Goal: Check status: Check status

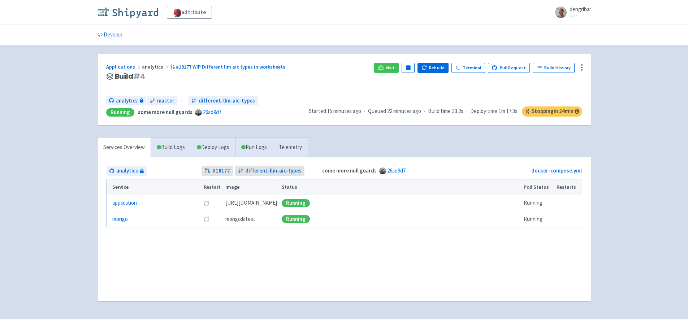
click at [126, 10] on img at bounding box center [127, 13] width 61 height 12
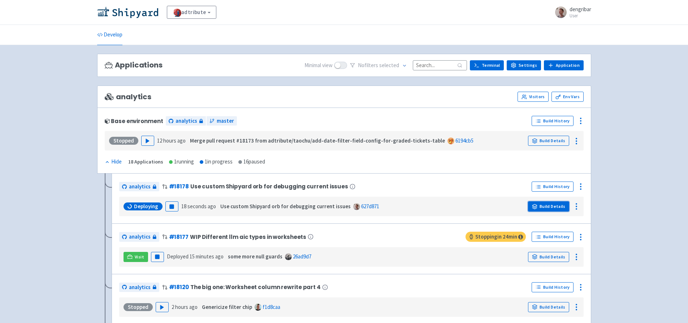
click at [561, 204] on link "Build Details" at bounding box center [548, 207] width 41 height 10
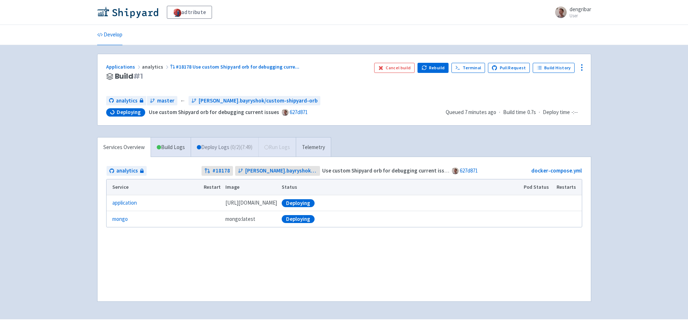
click at [224, 148] on link "Deploy Logs ( 0 / 2 ) (7:49)" at bounding box center [225, 148] width 68 height 20
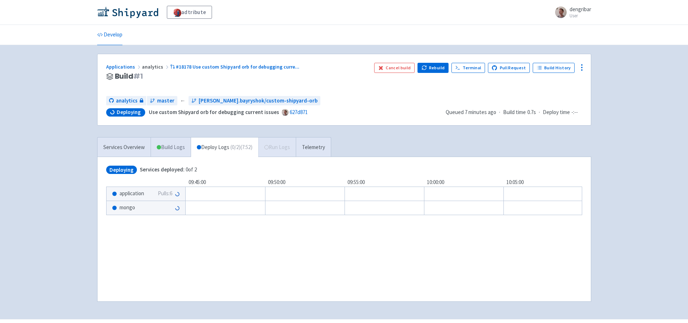
click at [175, 149] on link "Build Logs" at bounding box center [171, 148] width 40 height 20
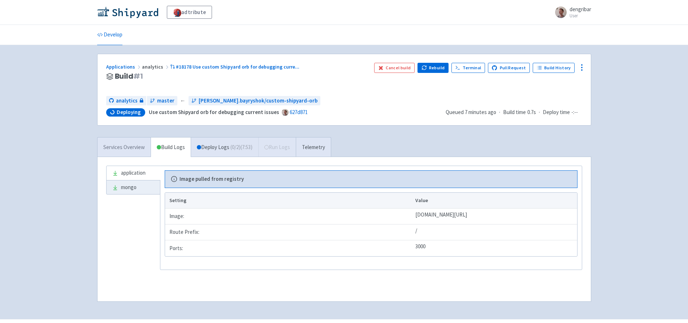
click at [119, 148] on link "Services Overview" at bounding box center [124, 148] width 53 height 20
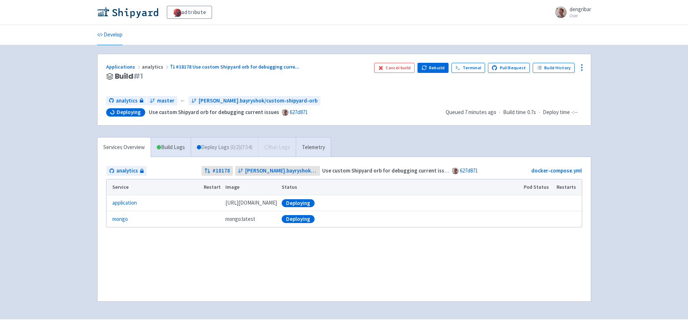
click at [226, 149] on link "Deploy Logs ( 0 / 2 ) (7:54)" at bounding box center [225, 148] width 68 height 20
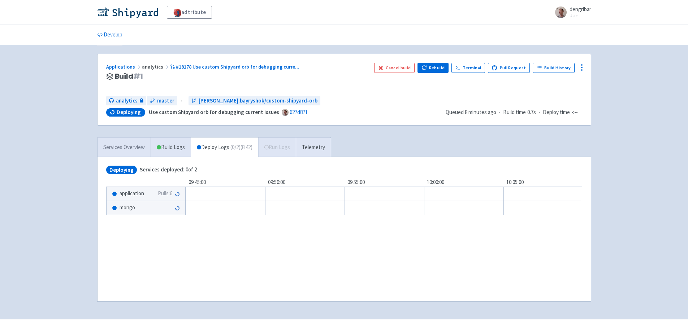
click at [127, 146] on link "Services Overview" at bounding box center [124, 148] width 53 height 20
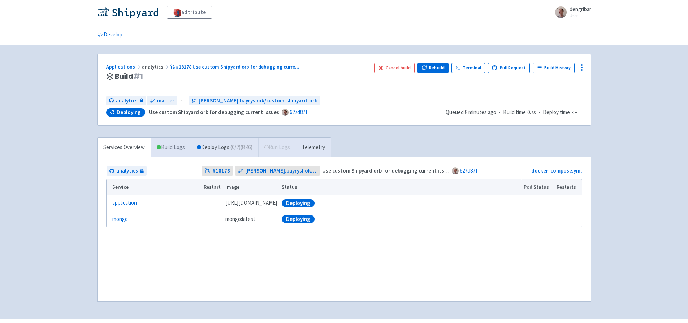
click at [166, 146] on link "Build Logs" at bounding box center [171, 148] width 40 height 20
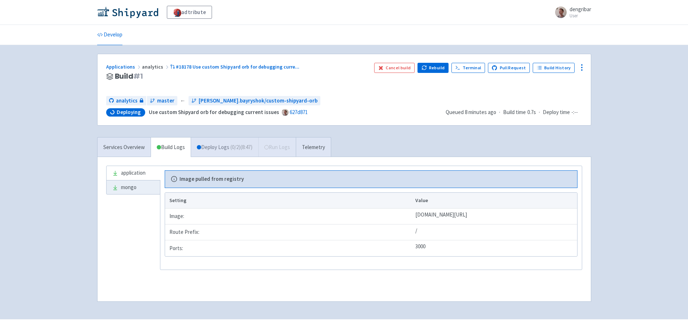
click at [240, 149] on span "( 0 / 2 ) (8:47)" at bounding box center [242, 147] width 22 height 8
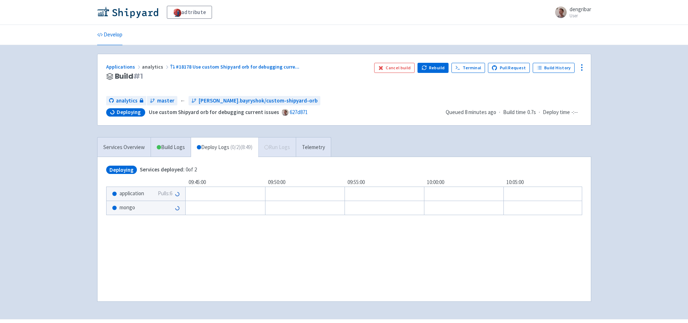
click at [139, 194] on span "application" at bounding box center [132, 194] width 25 height 8
click at [482, 68] on link "Terminal" at bounding box center [469, 68] width 34 height 10
click at [155, 195] on div "application Pulls: 6" at bounding box center [146, 194] width 79 height 14
click at [177, 140] on link "Build Logs" at bounding box center [171, 148] width 40 height 20
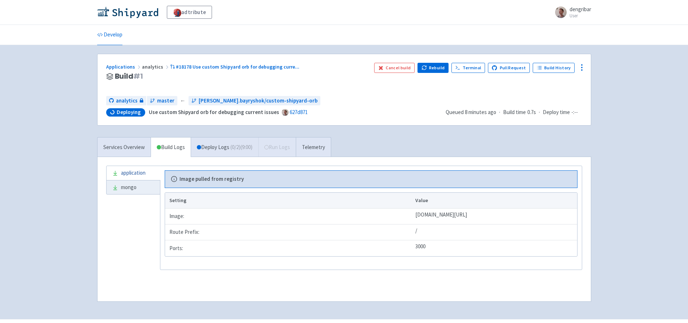
click at [138, 169] on link "application" at bounding box center [133, 173] width 53 height 14
click at [141, 176] on link "application" at bounding box center [133, 173] width 53 height 14
click at [139, 185] on link "mongo" at bounding box center [133, 188] width 53 height 14
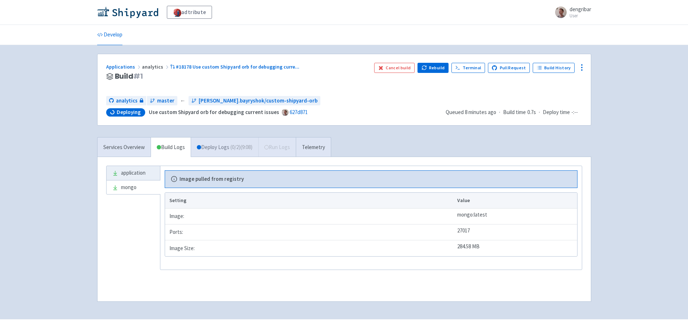
click at [221, 144] on link "Deploy Logs ( 0 / 2 ) (9:08)" at bounding box center [225, 148] width 68 height 20
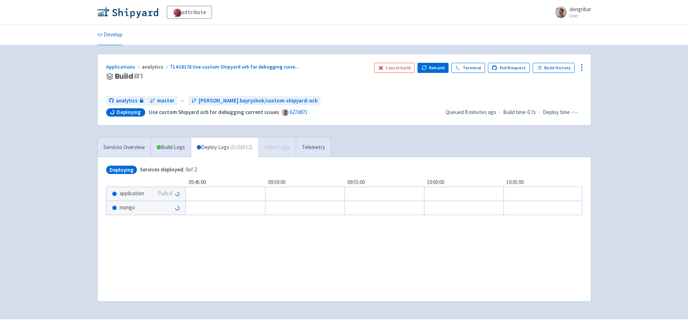
click at [291, 154] on div "Services Overview Build Logs Deploy Logs ( 0 / 2 ) (9:12) Run Logs Telemetry" at bounding box center [214, 147] width 234 height 20
click at [344, 149] on div "Services Overview Build Logs Deploy Logs ( 0 / 2 ) (9:12) Run Logs Telemetry De…" at bounding box center [344, 224] width 503 height 174
click at [314, 150] on link "Telemetry" at bounding box center [313, 148] width 35 height 20
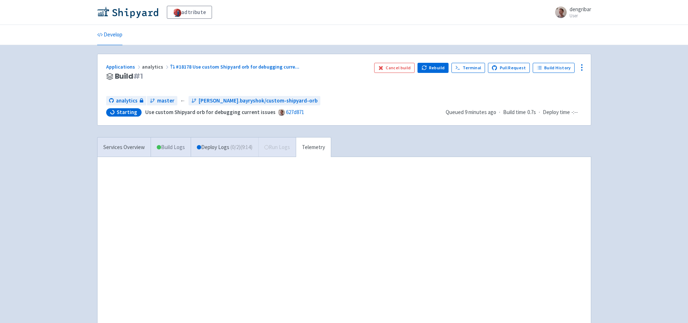
click at [180, 150] on link "Build Logs" at bounding box center [171, 148] width 40 height 20
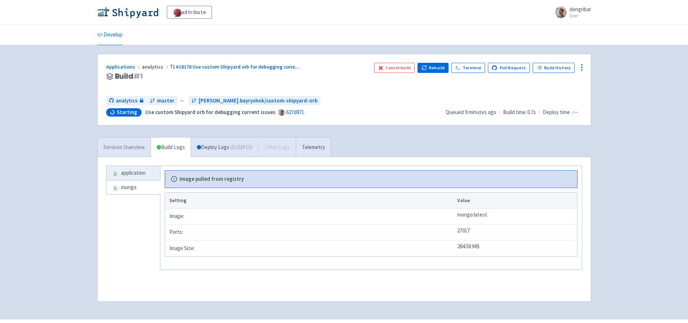
click at [123, 150] on link "Services Overview" at bounding box center [124, 148] width 53 height 20
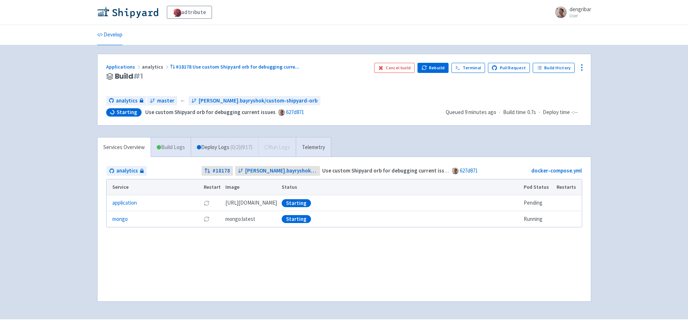
click at [168, 151] on link "Build Logs" at bounding box center [171, 148] width 40 height 20
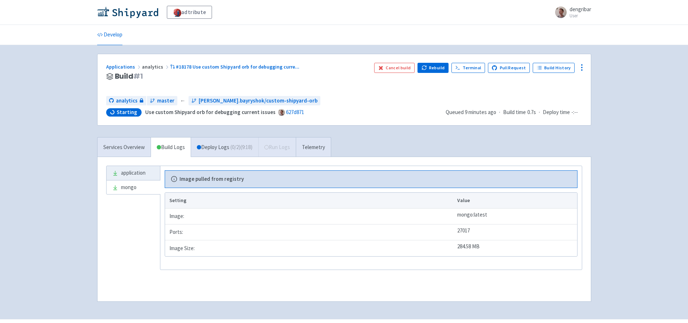
click at [604, 200] on div "adtribute dengribar User Profile Sign out Develop" at bounding box center [344, 159] width 688 height 319
click at [122, 142] on link "Services Overview" at bounding box center [124, 148] width 53 height 20
